Goal: Obtain resource: Obtain resource

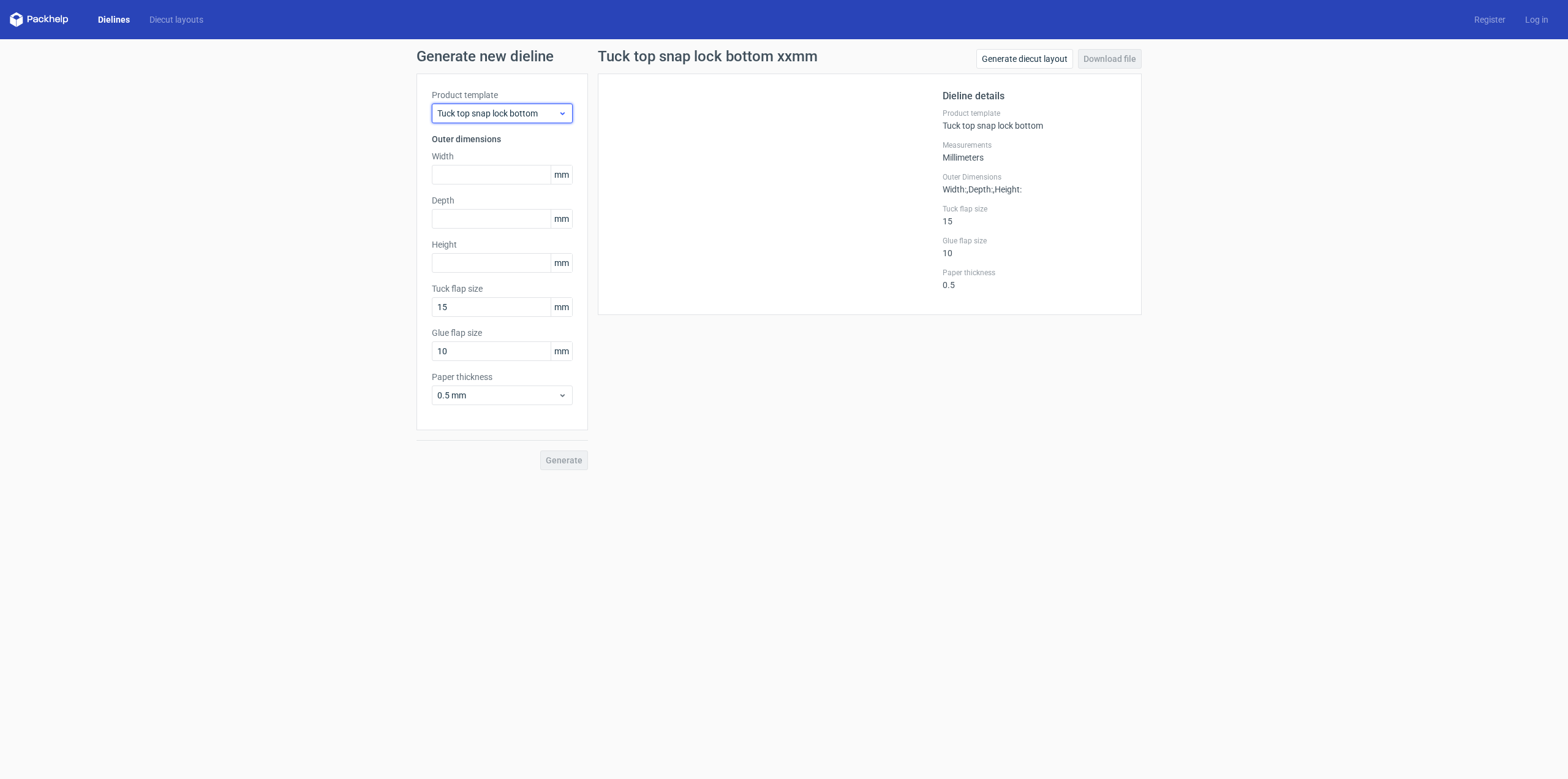
click at [504, 114] on span "Tuck top snap lock bottom" at bounding box center [497, 113] width 121 height 12
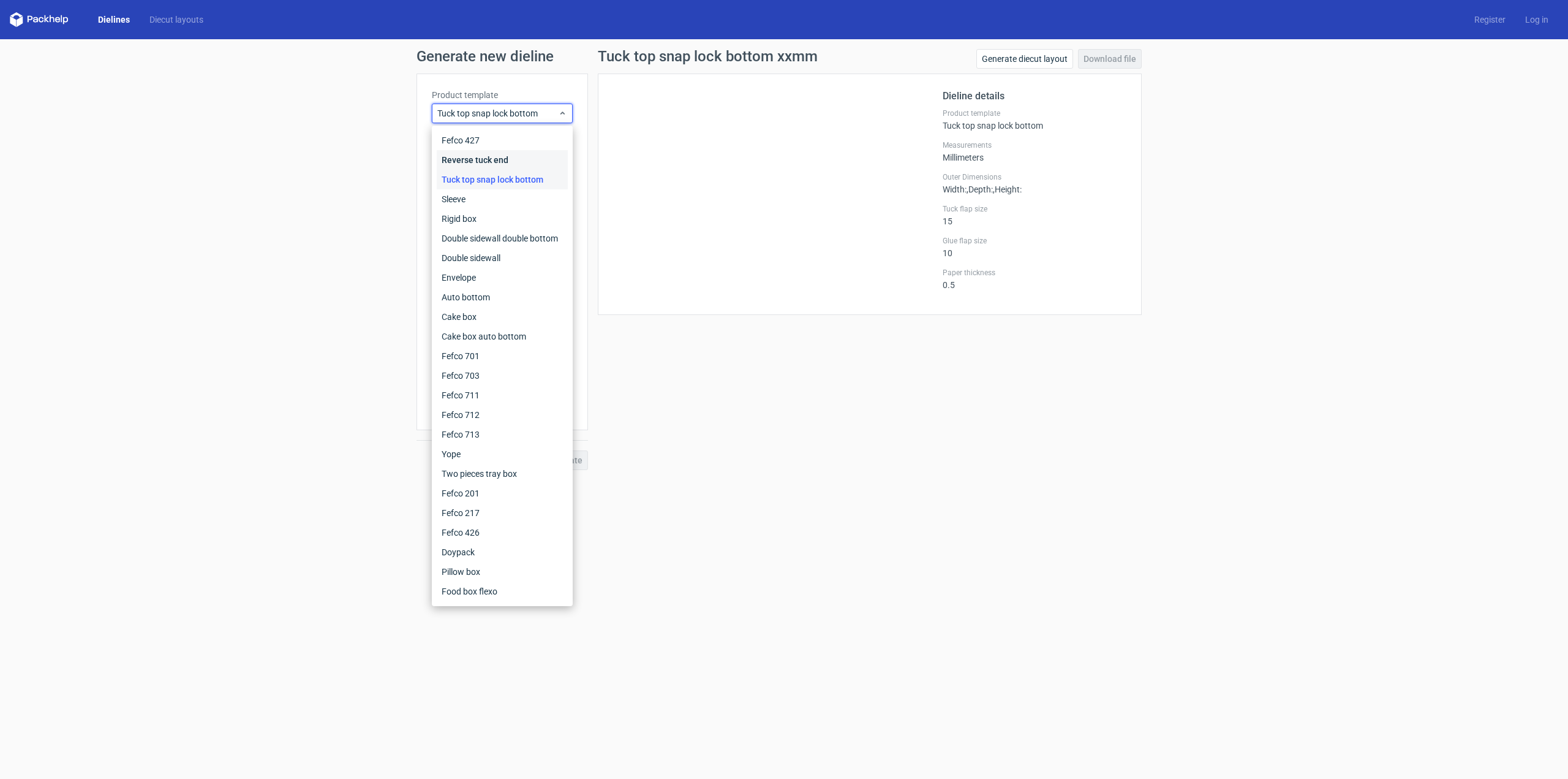
click at [484, 157] on div "Reverse tuck end" at bounding box center [502, 160] width 131 height 19
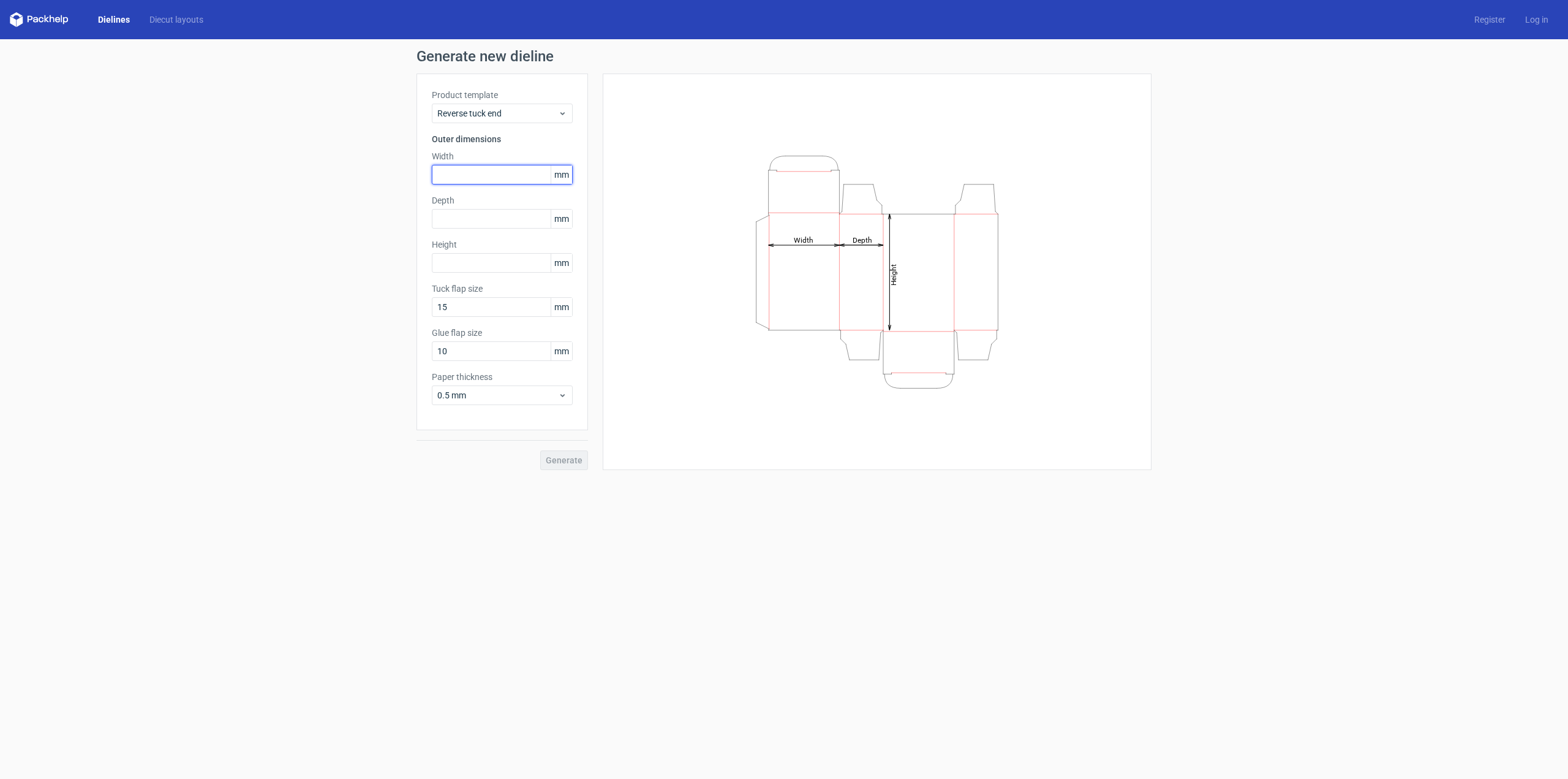
click at [479, 166] on input "text" at bounding box center [502, 174] width 141 height 19
click at [466, 254] on input "text" at bounding box center [502, 263] width 141 height 19
type input "34"
click at [469, 171] on input "text" at bounding box center [502, 174] width 141 height 19
click at [451, 220] on div "Depth mm" at bounding box center [502, 211] width 141 height 34
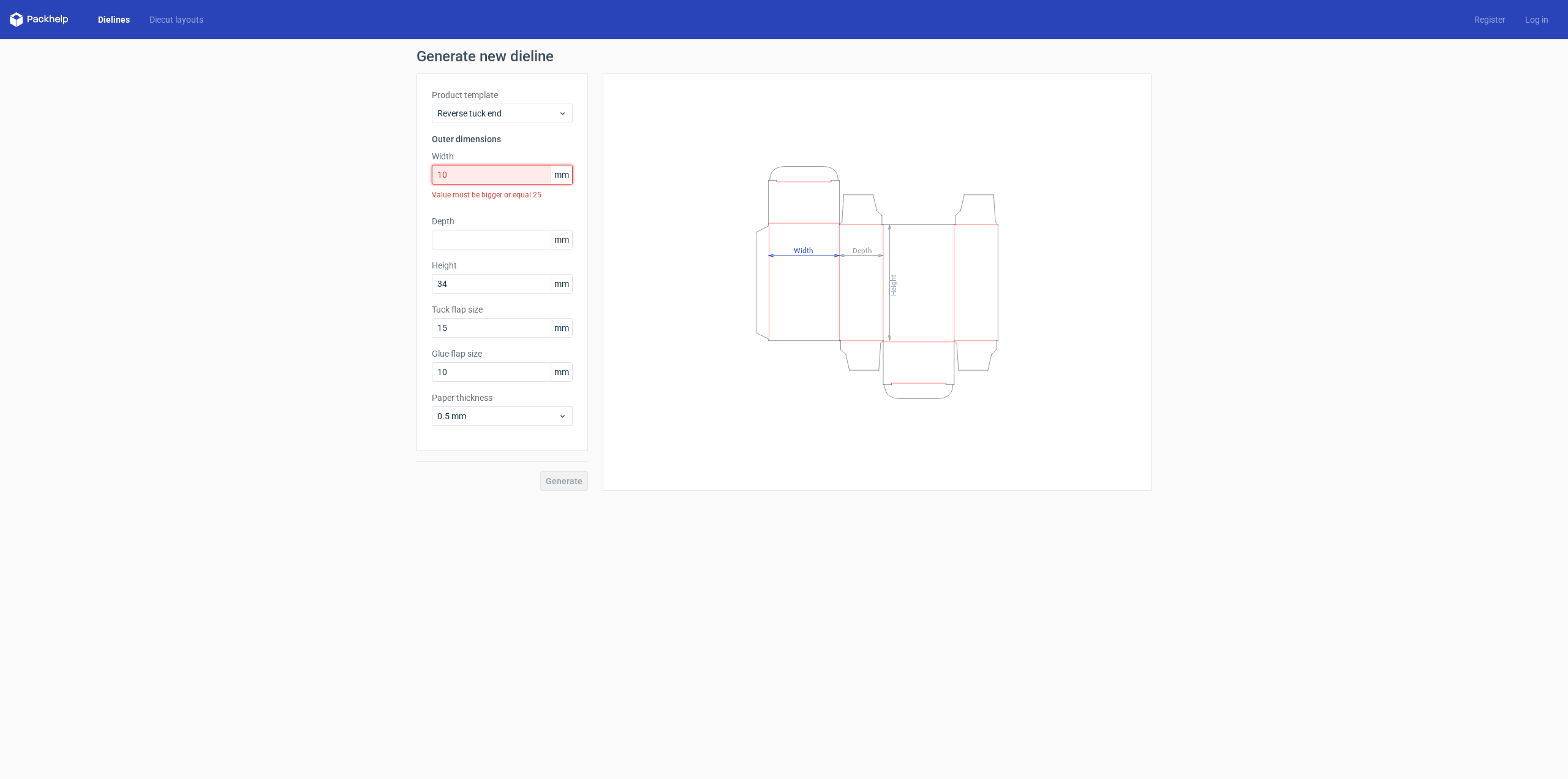
drag, startPoint x: 442, startPoint y: 172, endPoint x: 404, endPoint y: 168, distance: 38.2
click at [404, 168] on div "Generate new dieline Product template Reverse tuck end Outer dimensions Width 1…" at bounding box center [784, 270] width 1568 height 461
type input "100"
click at [455, 217] on input "text" at bounding box center [502, 219] width 141 height 19
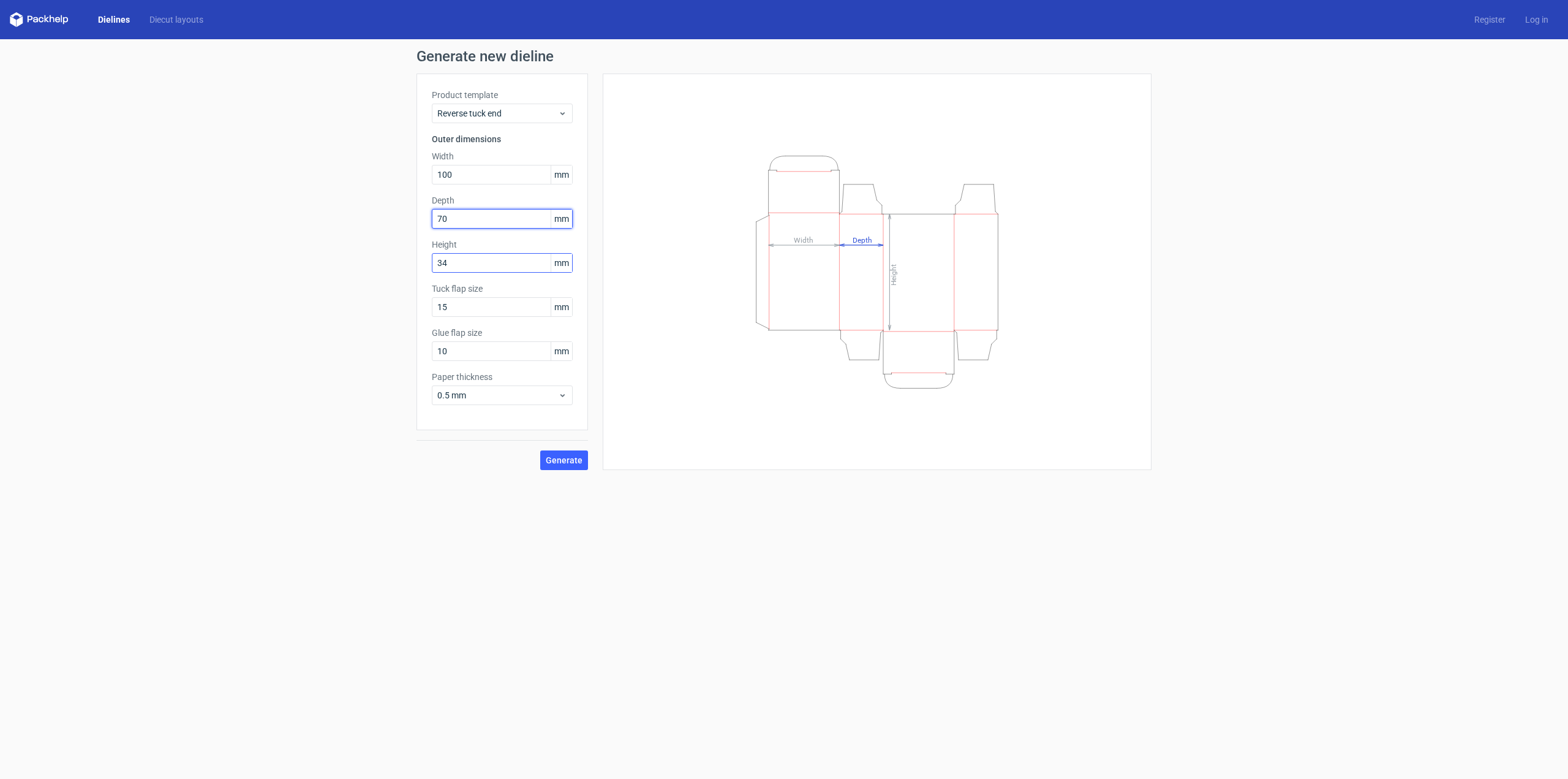
type input "70"
click at [505, 263] on input "34" at bounding box center [502, 263] width 141 height 19
type input "340"
click at [308, 216] on div "Generate new dieline Product template Reverse tuck end Outer dimensions Width 1…" at bounding box center [784, 259] width 1568 height 441
click at [563, 467] on button "Generate" at bounding box center [564, 460] width 48 height 19
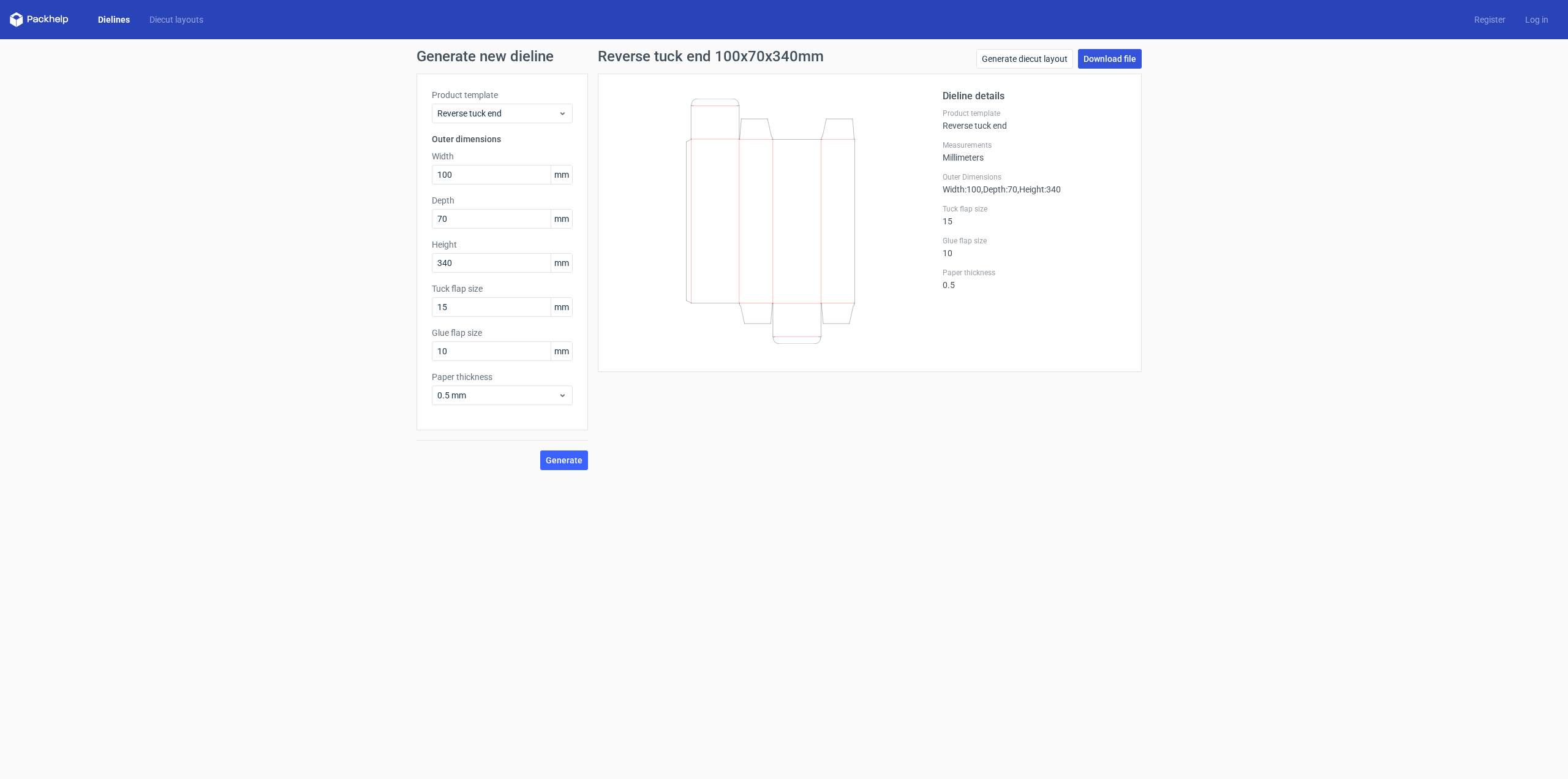
click at [1113, 64] on link "Download file" at bounding box center [1109, 59] width 64 height 19
